Goal: Transaction & Acquisition: Purchase product/service

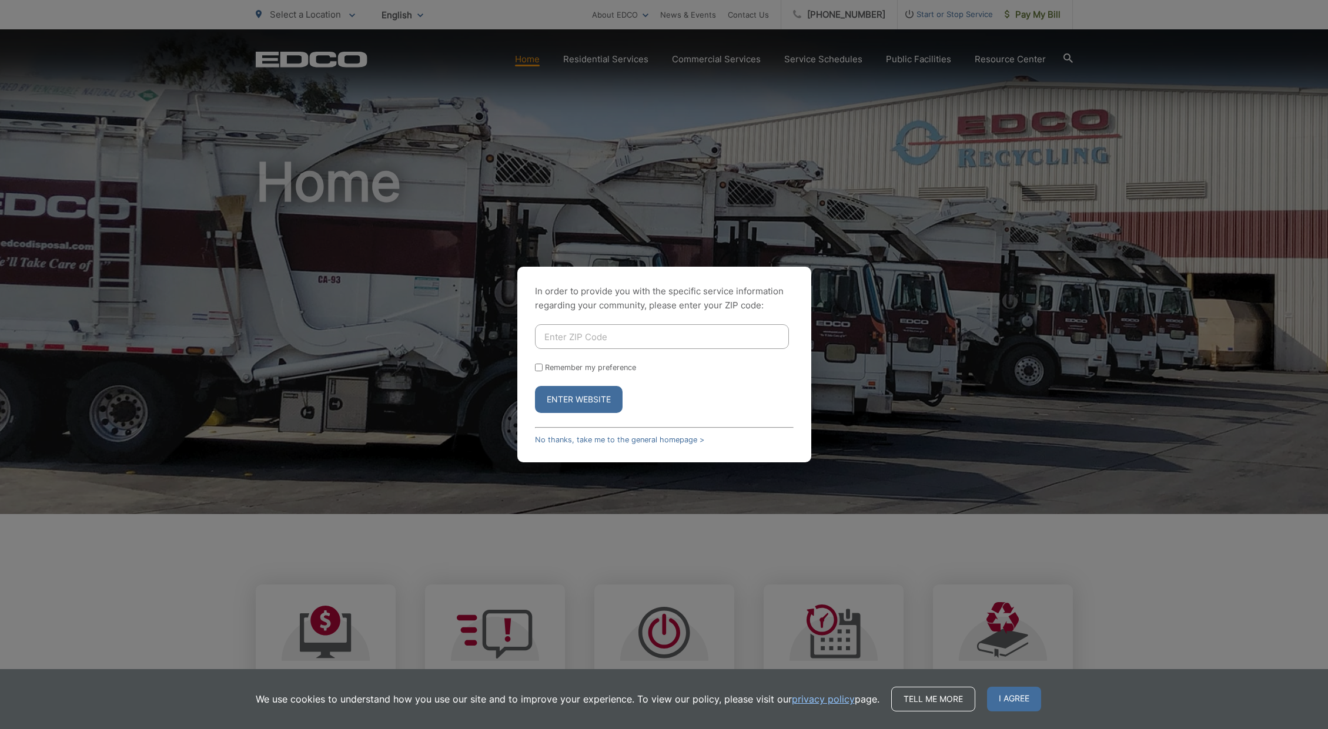
click at [604, 344] on input "Enter ZIP Code" at bounding box center [662, 336] width 254 height 25
type input "91950"
click at [575, 404] on button "Enter Website" at bounding box center [579, 399] width 88 height 27
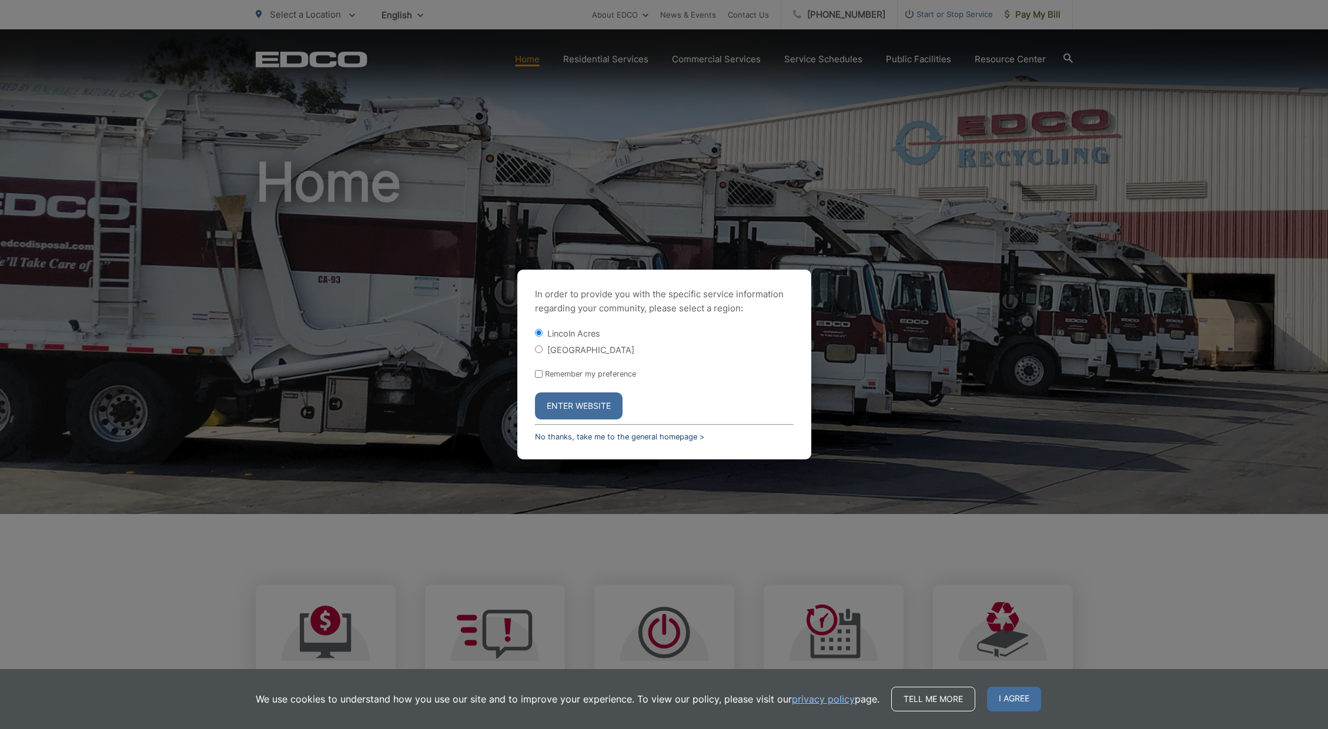
click at [580, 439] on link "No thanks, take me to the general homepage >" at bounding box center [619, 437] width 169 height 9
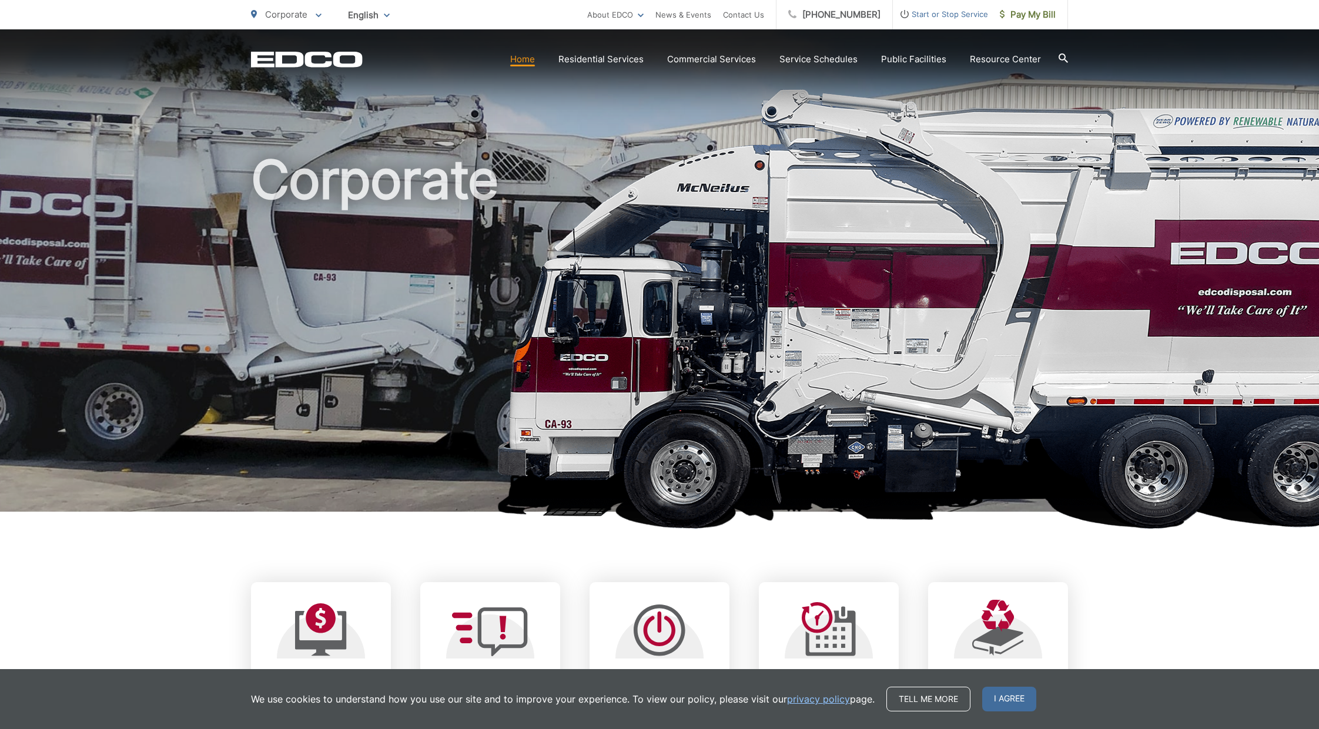
scroll to position [251, 0]
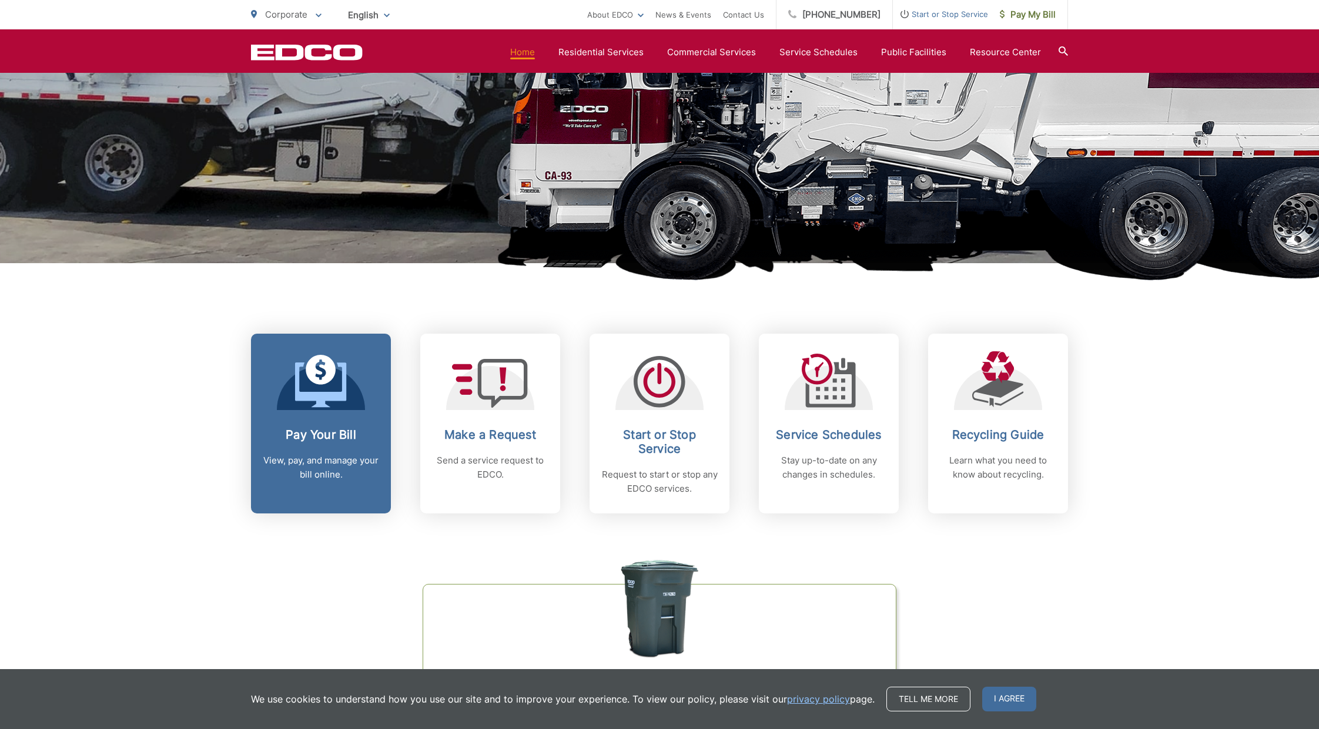
click at [315, 387] on icon at bounding box center [321, 381] width 52 height 53
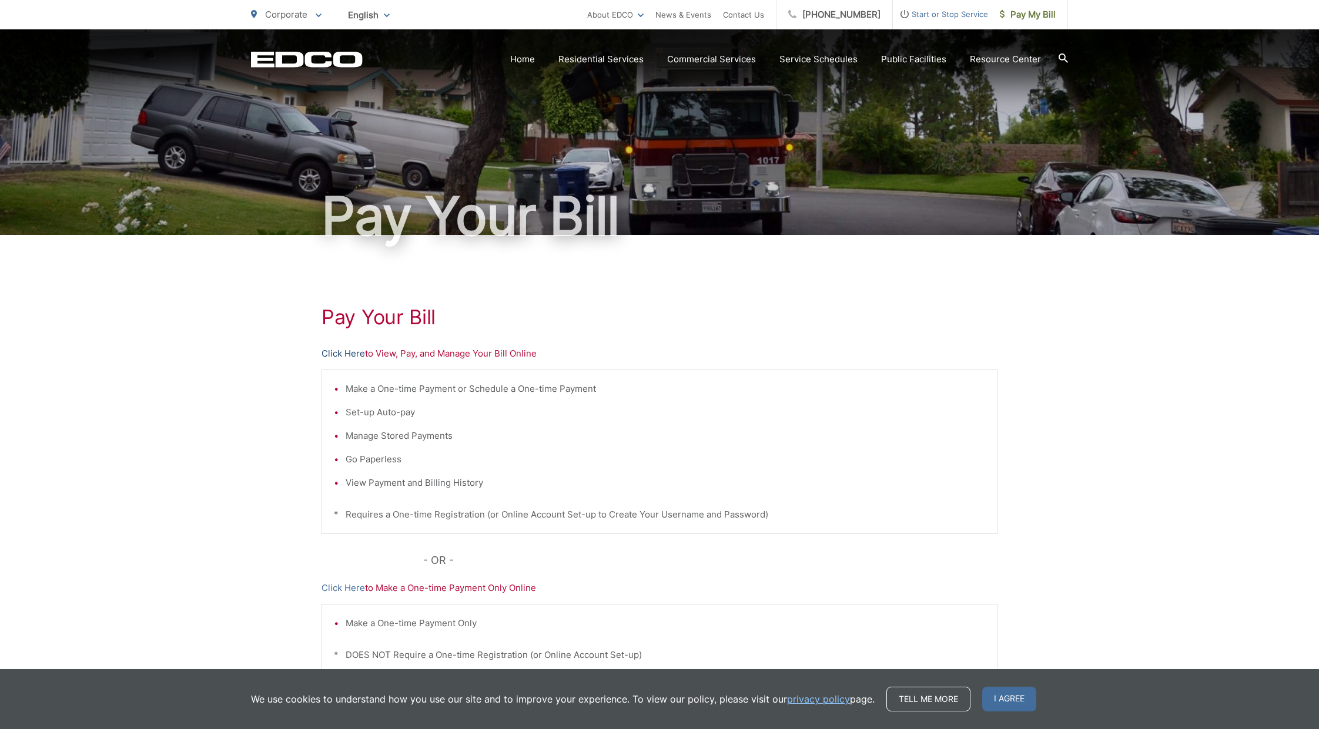
click at [347, 358] on link "Click Here" at bounding box center [343, 354] width 43 height 14
